Goal: Transaction & Acquisition: Subscribe to service/newsletter

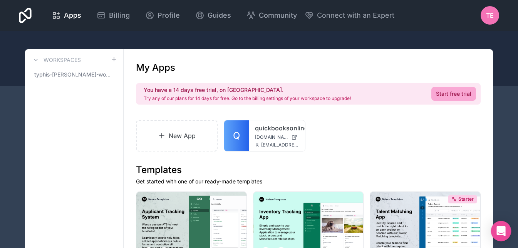
click at [504, 229] on icon "Open Intercom Messenger" at bounding box center [500, 231] width 9 height 10
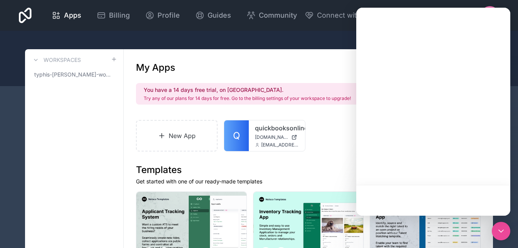
click at [310, 95] on div "You have a 14 days free trial, on [GEOGRAPHIC_DATA]. Try any of our plans for 1…" at bounding box center [247, 93] width 207 height 15
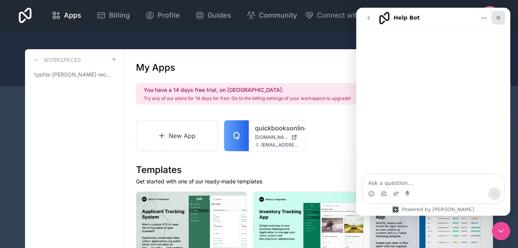
click at [501, 16] on div "Close" at bounding box center [498, 18] width 14 height 14
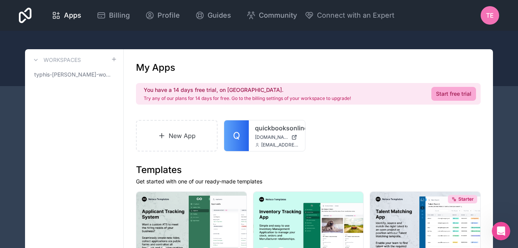
click at [490, 18] on span "TE" at bounding box center [490, 15] width 8 height 9
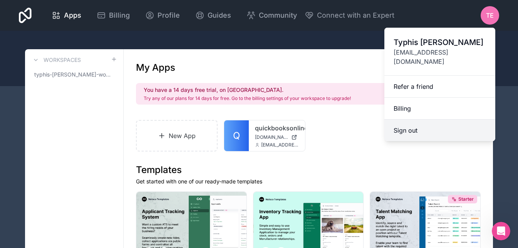
click at [427, 120] on button "Sign out" at bounding box center [439, 131] width 111 height 22
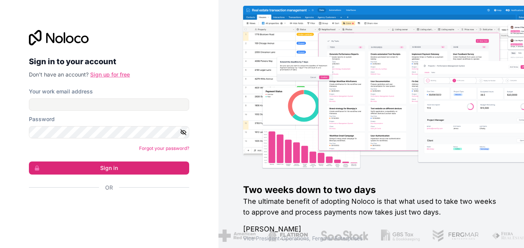
click at [109, 75] on link "Sign up for free" at bounding box center [110, 74] width 40 height 7
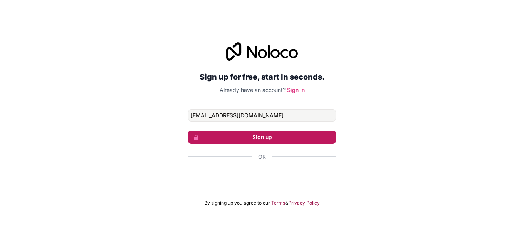
type input "[EMAIL_ADDRESS][DOMAIN_NAME]"
click at [235, 142] on button "Sign up" at bounding box center [262, 137] width 148 height 13
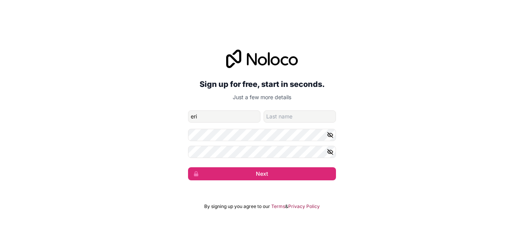
type input "eri"
type input "degt"
click at [235, 125] on form "[EMAIL_ADDRESS][DOMAIN_NAME] eri degt Next" at bounding box center [262, 145] width 148 height 70
click at [188, 167] on button "Next" at bounding box center [262, 173] width 148 height 13
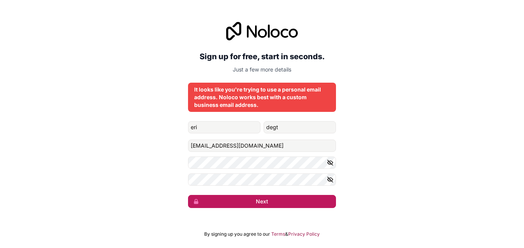
click at [273, 204] on button "Next" at bounding box center [262, 201] width 148 height 13
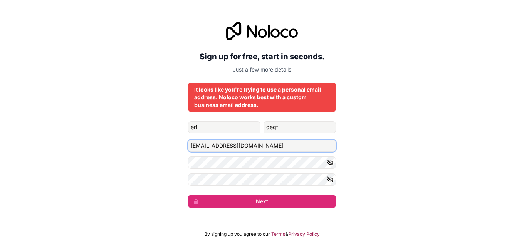
drag, startPoint x: 254, startPoint y: 144, endPoint x: 181, endPoint y: 144, distance: 73.9
click at [181, 144] on div "Sign up for free, start in seconds. Just a few more details It looks like you'r…" at bounding box center [262, 115] width 524 height 208
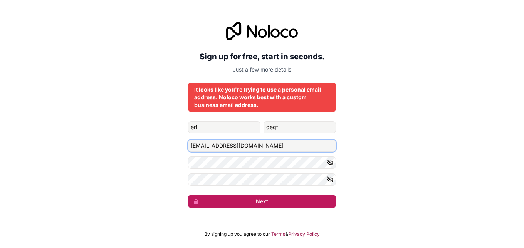
type input "[EMAIL_ADDRESS][DOMAIN_NAME]"
click at [248, 206] on button "Next" at bounding box center [262, 201] width 148 height 13
